Goal: Information Seeking & Learning: Check status

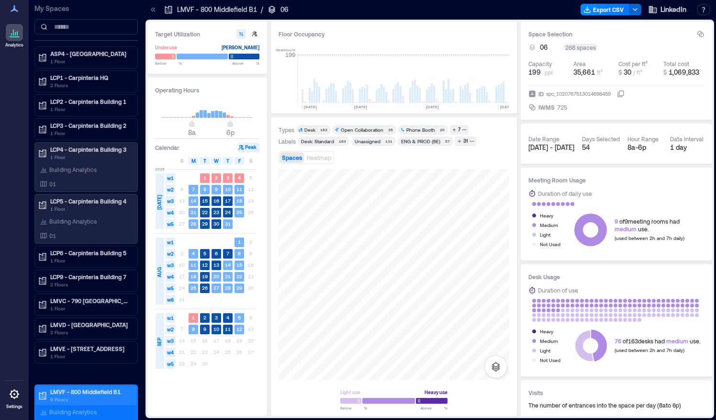
scroll to position [0, 2869]
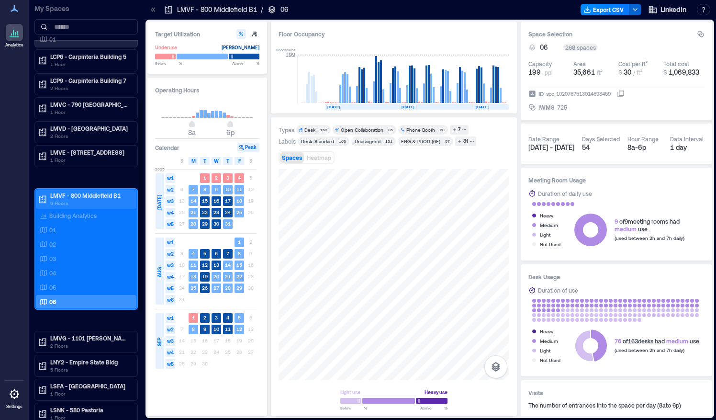
click at [64, 192] on p "LMVF - 800 Middlefield B1" at bounding box center [90, 196] width 80 height 8
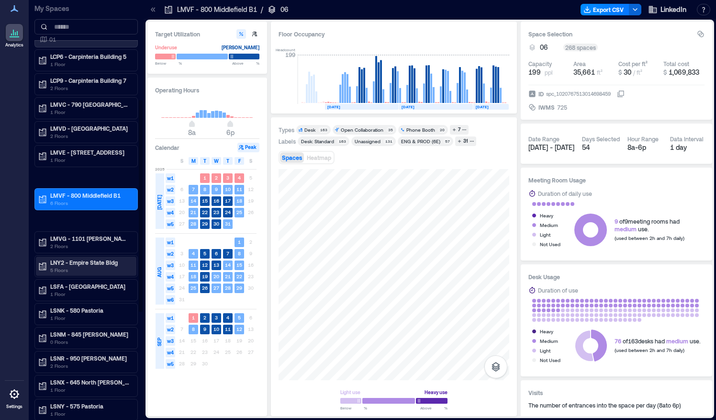
click at [68, 267] on p "5 Floors" at bounding box center [90, 270] width 80 height 8
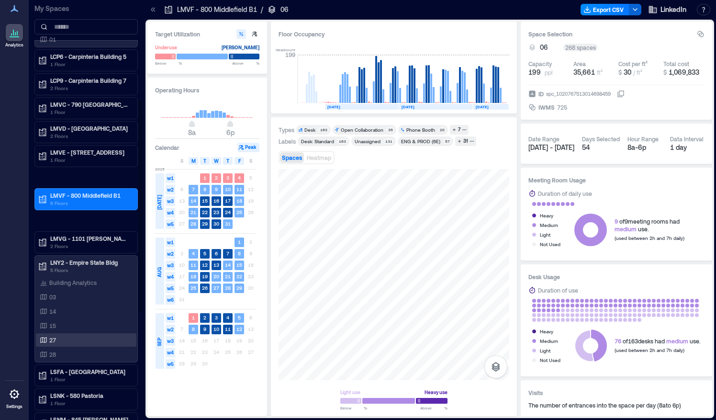
click at [52, 336] on p "27" at bounding box center [52, 340] width 7 height 8
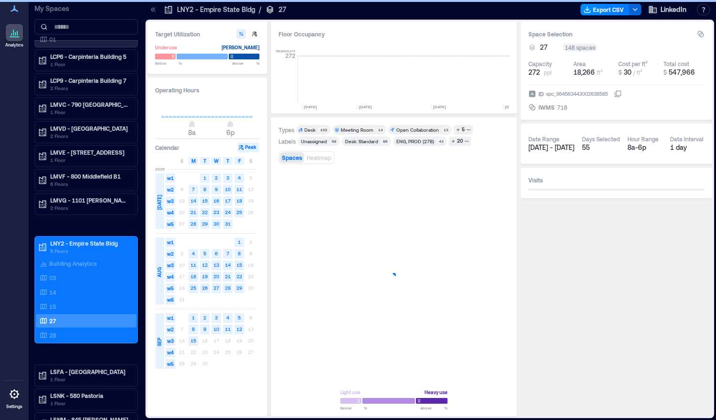
scroll to position [0, 1710]
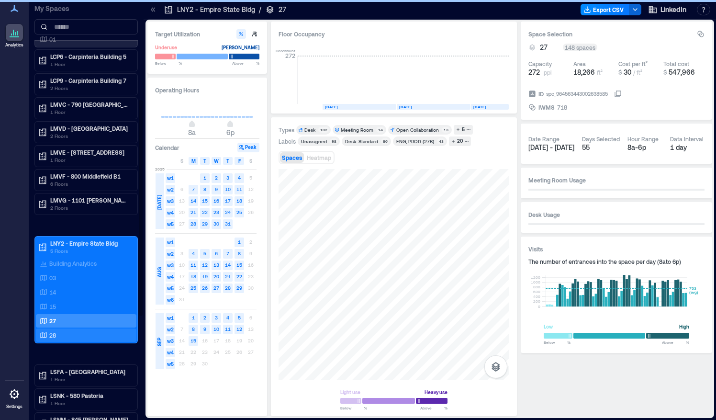
click at [72, 330] on div "28" at bounding box center [84, 335] width 93 height 10
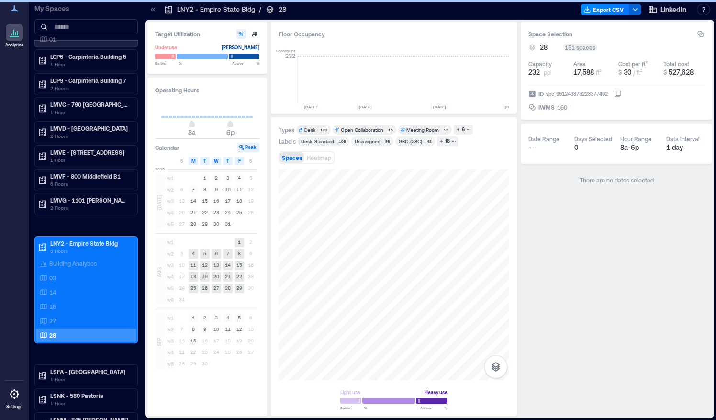
scroll to position [0, 1710]
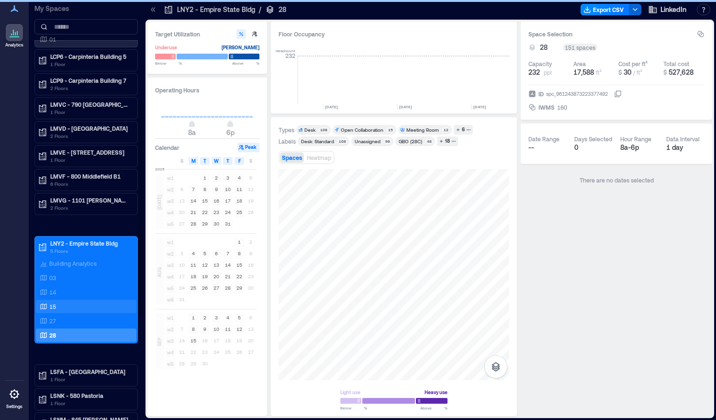
click at [50, 303] on p "15" at bounding box center [52, 307] width 7 height 8
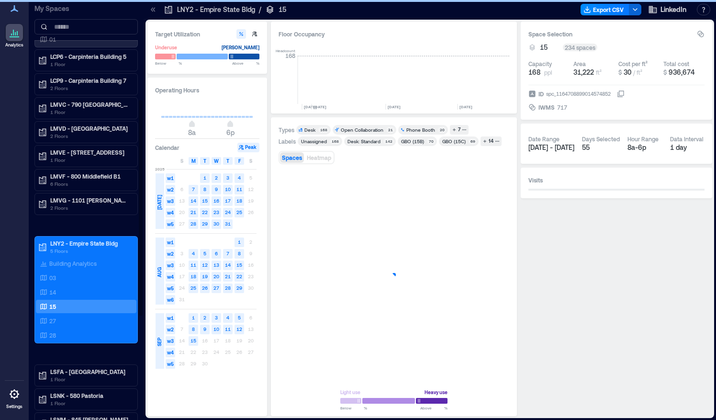
scroll to position [0, 2031]
click at [46, 289] on icon at bounding box center [43, 292] width 6 height 6
click at [57, 287] on div "14" at bounding box center [84, 292] width 93 height 10
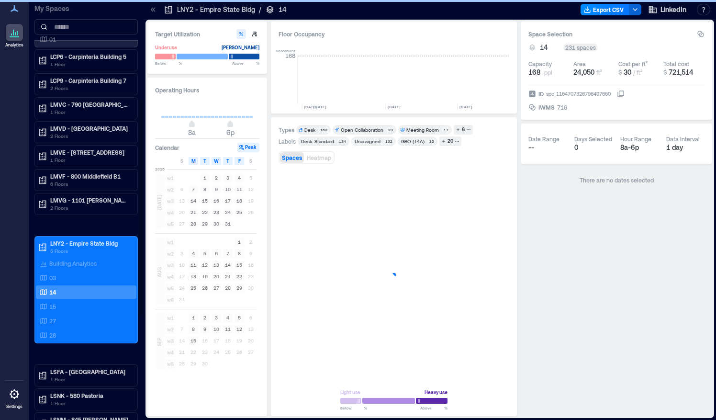
scroll to position [0, 2031]
click at [463, 125] on div "6" at bounding box center [464, 129] width 6 height 9
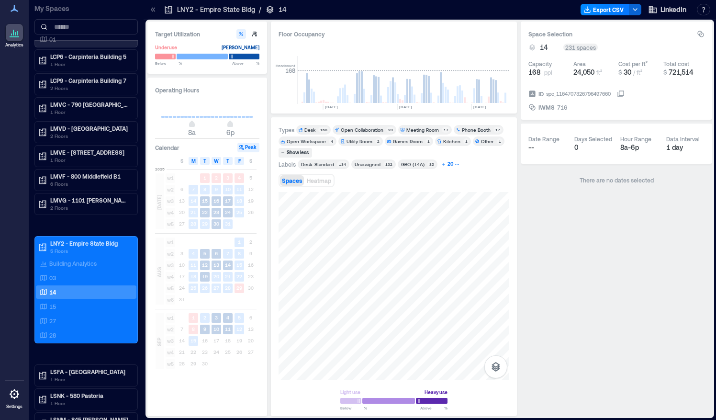
click at [452, 162] on div "20" at bounding box center [450, 164] width 9 height 9
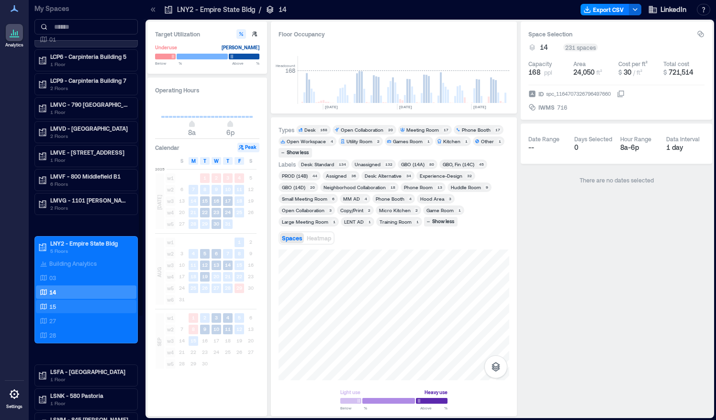
click at [62, 307] on div "15" at bounding box center [86, 306] width 101 height 13
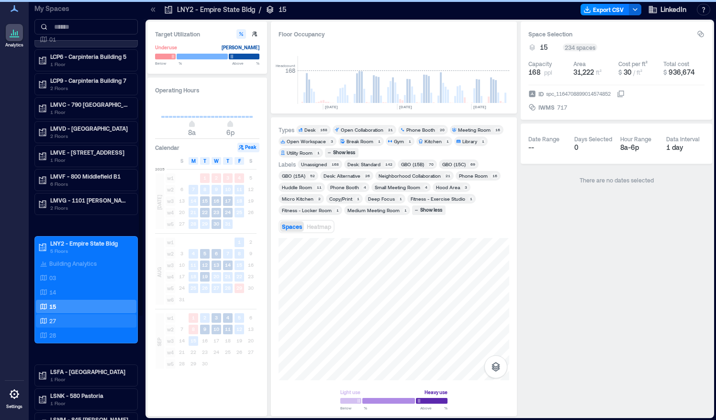
click at [57, 316] on div "27" at bounding box center [84, 321] width 93 height 10
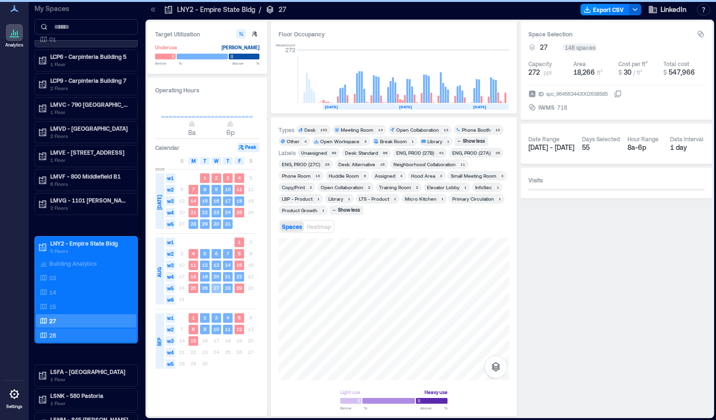
scroll to position [0, 1710]
click at [59, 334] on div "28" at bounding box center [84, 335] width 93 height 10
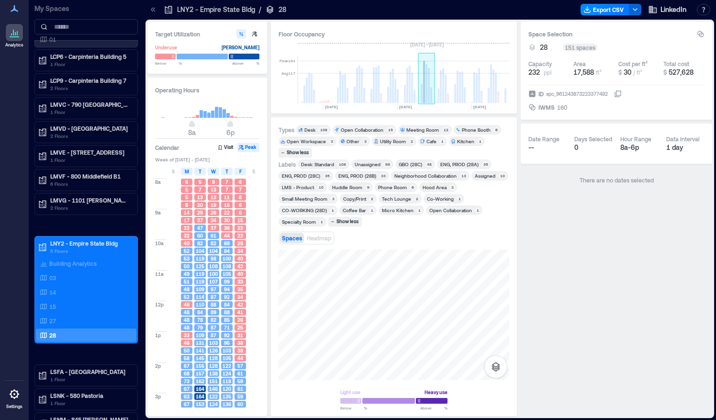
click at [423, 95] on rect at bounding box center [424, 82] width 2 height 42
